Goal: Navigation & Orientation: Find specific page/section

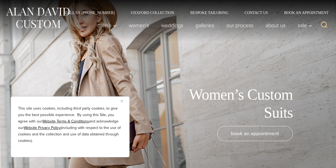
click at [121, 101] on img "Close" at bounding box center [122, 101] width 2 height 2
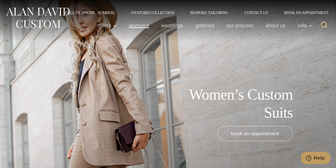
click at [139, 26] on link "Women’s" at bounding box center [139, 25] width 32 height 11
click at [149, 13] on link "Oxxford Collection" at bounding box center [152, 13] width 59 height 4
